Goal: Task Accomplishment & Management: Manage account settings

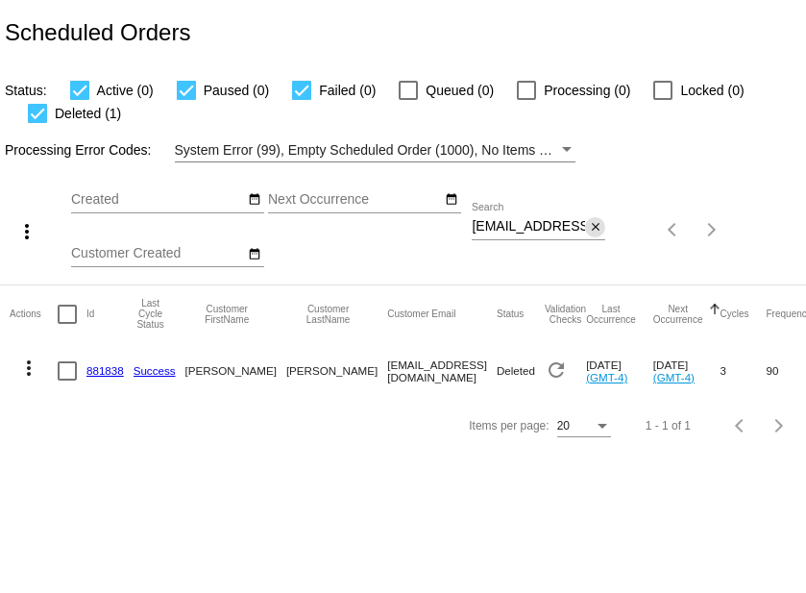
click at [593, 228] on mat-icon "close" at bounding box center [595, 227] width 13 height 15
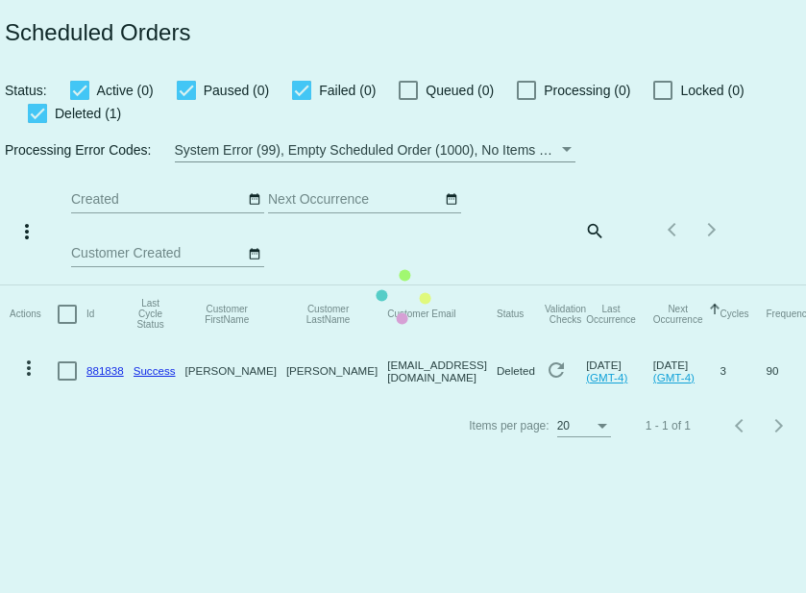
click at [594, 285] on mat-table "Actions Id Last Cycle Status Customer FirstName Customer LastName Customer Emai…" at bounding box center [418, 341] width 836 height 113
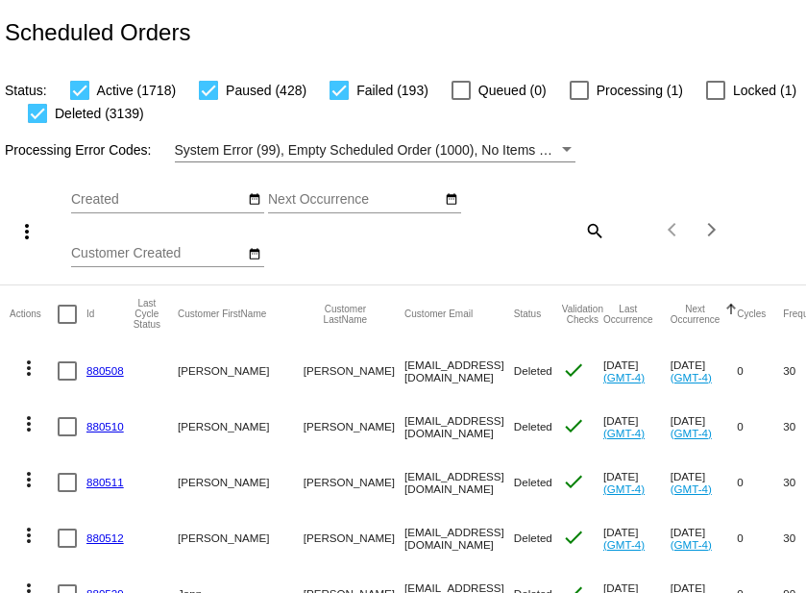
click at [593, 232] on mat-icon "search" at bounding box center [593, 230] width 23 height 30
click at [524, 230] on input "Search" at bounding box center [539, 226] width 134 height 15
paste input "tlcritterscare@yahoo.com"
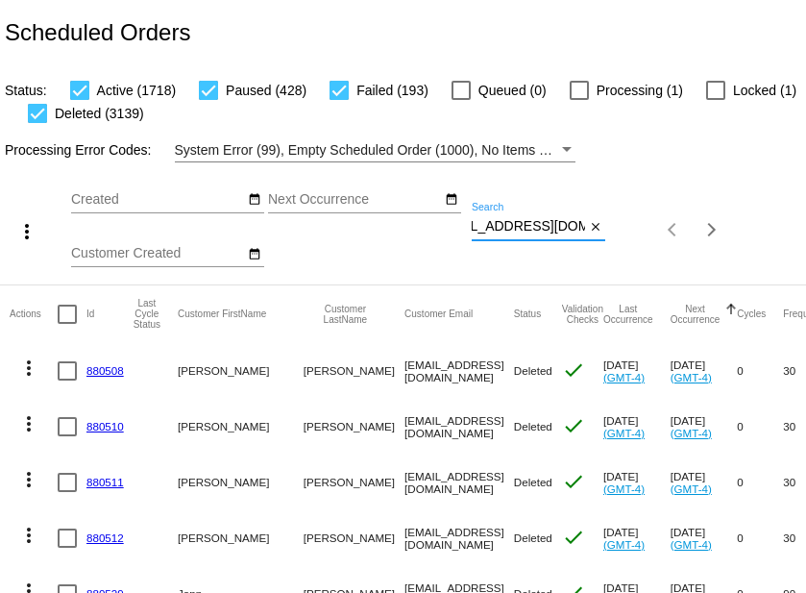
type input "tlcritterscare@yahoo.com"
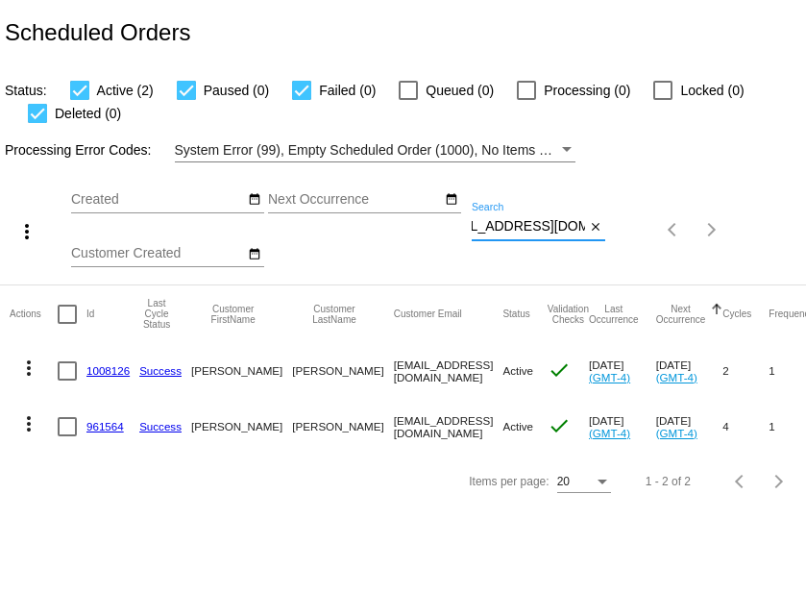
click at [354, 234] on div "Oct Jan Feb Mar Apr Su Mo" at bounding box center [271, 230] width 401 height 109
click at [30, 369] on mat-icon "more_vert" at bounding box center [28, 368] width 23 height 23
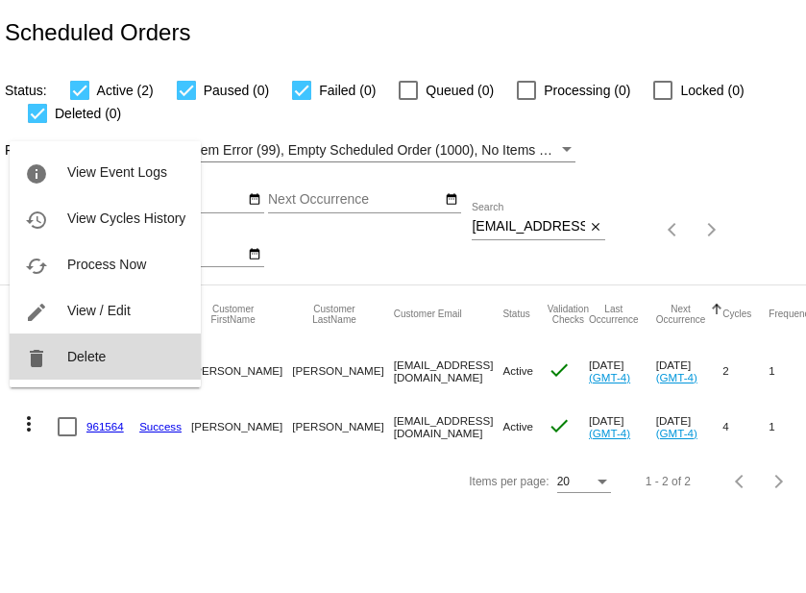
click at [68, 358] on span "Delete" at bounding box center [86, 356] width 38 height 15
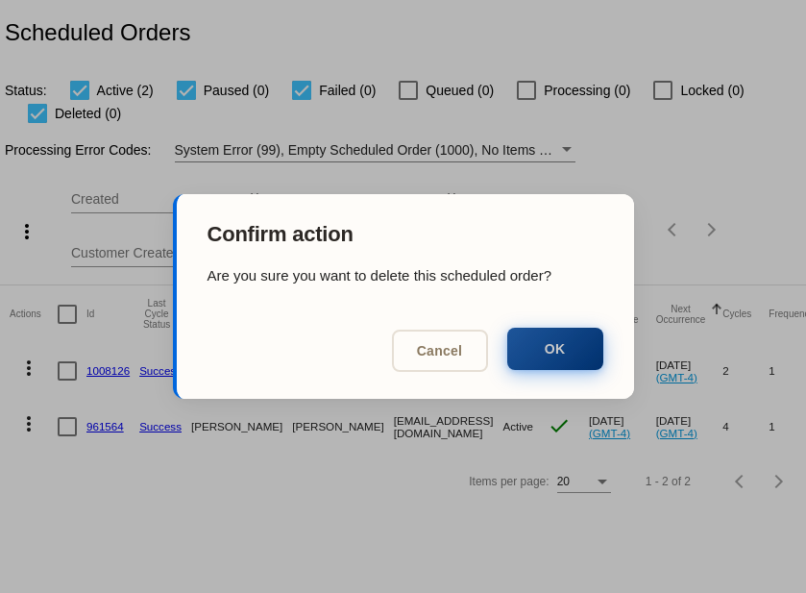
click at [563, 342] on button "OK" at bounding box center [555, 349] width 96 height 42
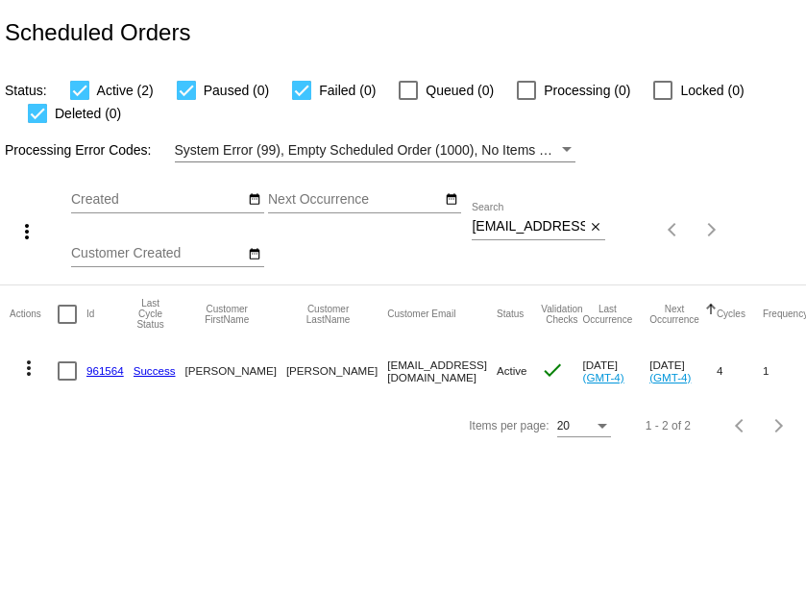
click at [30, 368] on mat-icon "more_vert" at bounding box center [28, 368] width 23 height 23
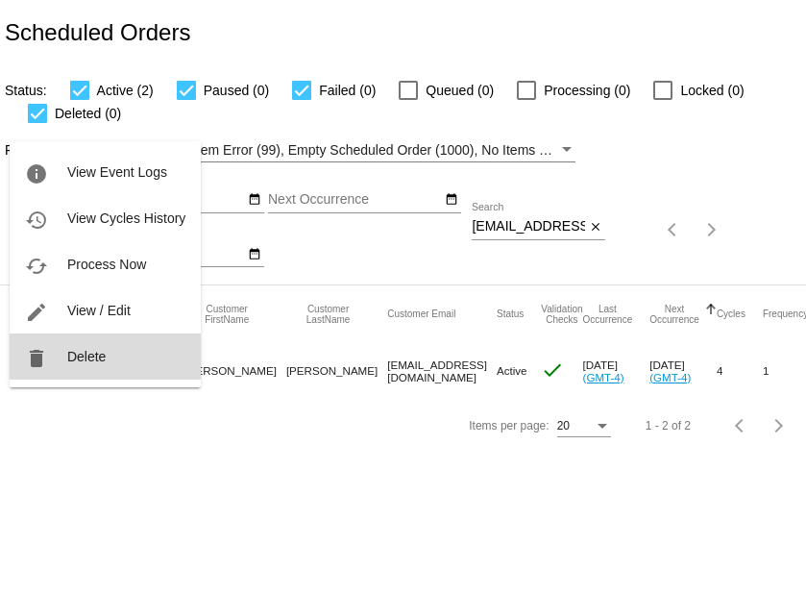
click at [96, 369] on button "delete Delete" at bounding box center [105, 357] width 191 height 46
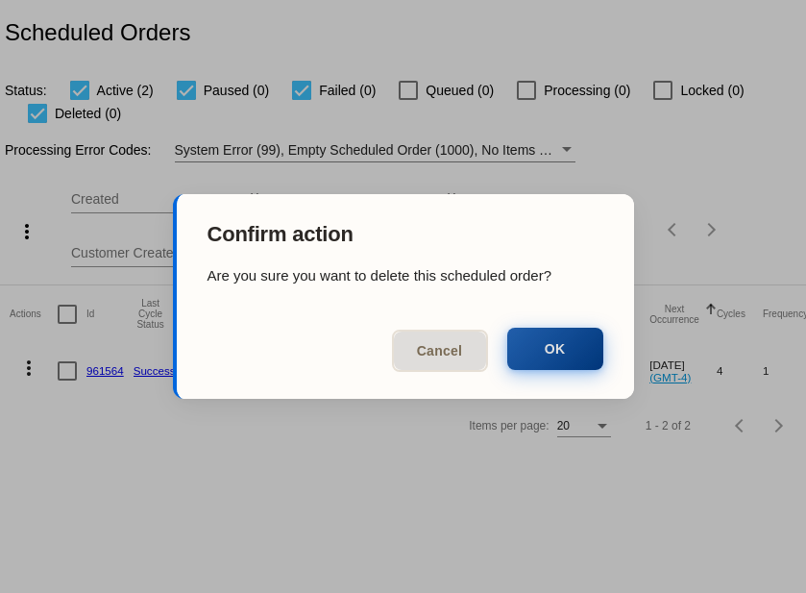
click at [546, 346] on button "OK" at bounding box center [555, 349] width 96 height 42
